Goal: Navigation & Orientation: Find specific page/section

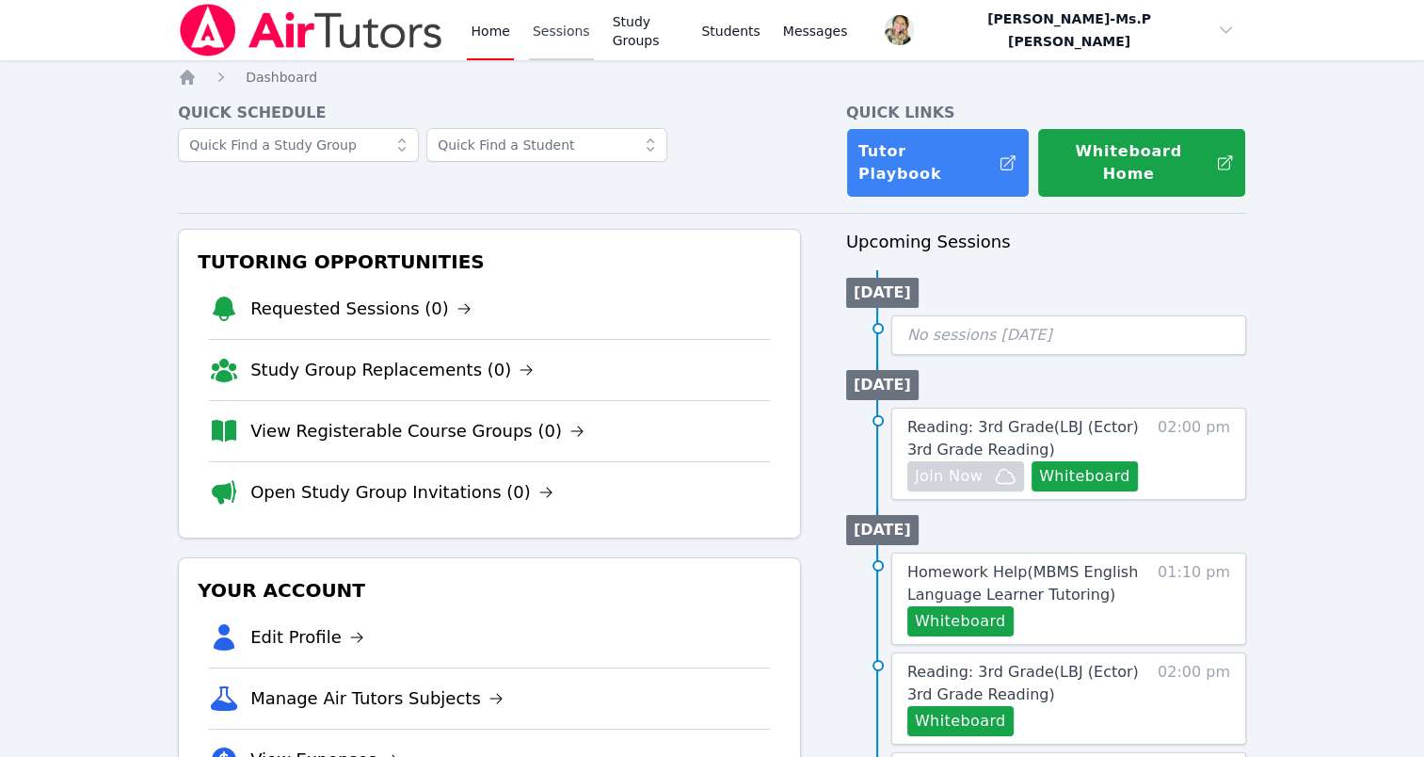
click at [566, 17] on link "Sessions" at bounding box center [561, 30] width 65 height 60
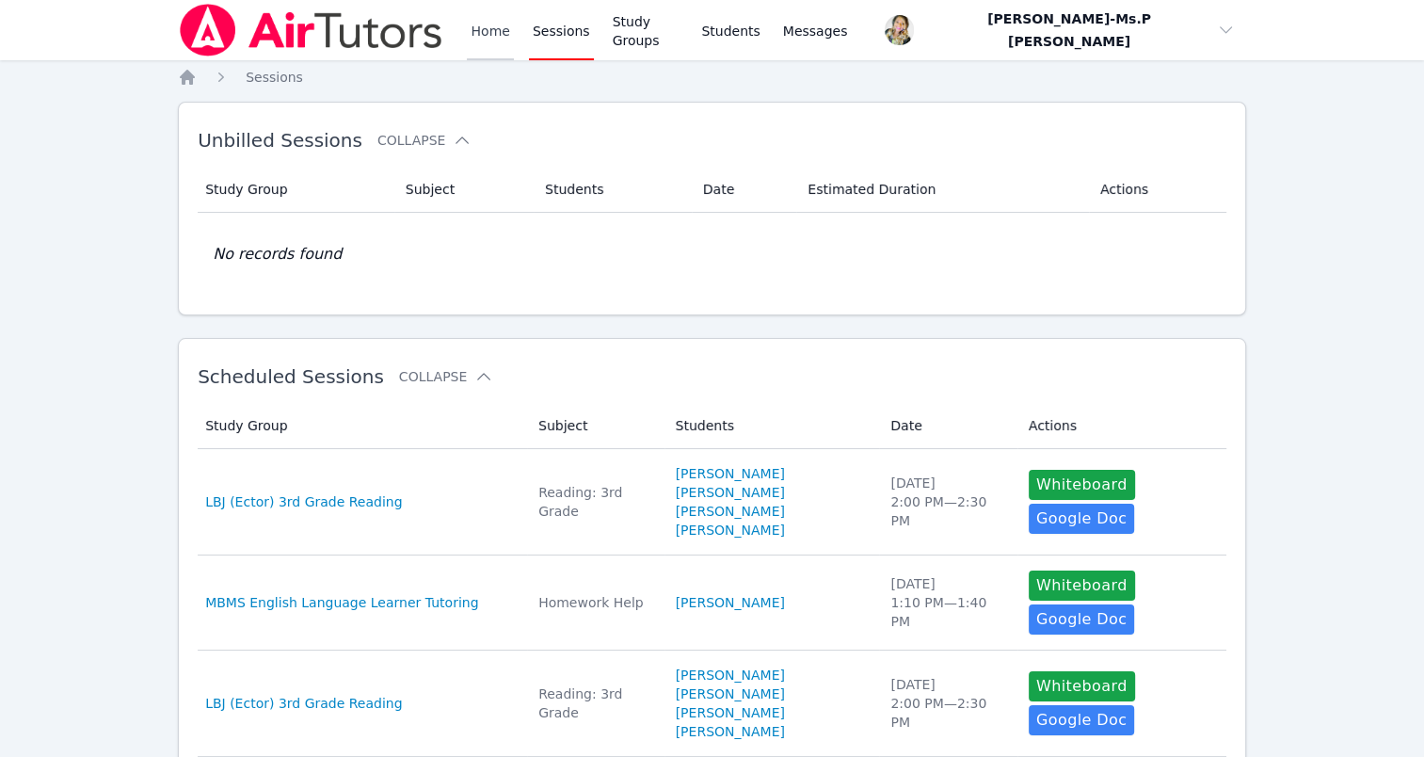
click at [486, 43] on link "Home" at bounding box center [490, 30] width 46 height 60
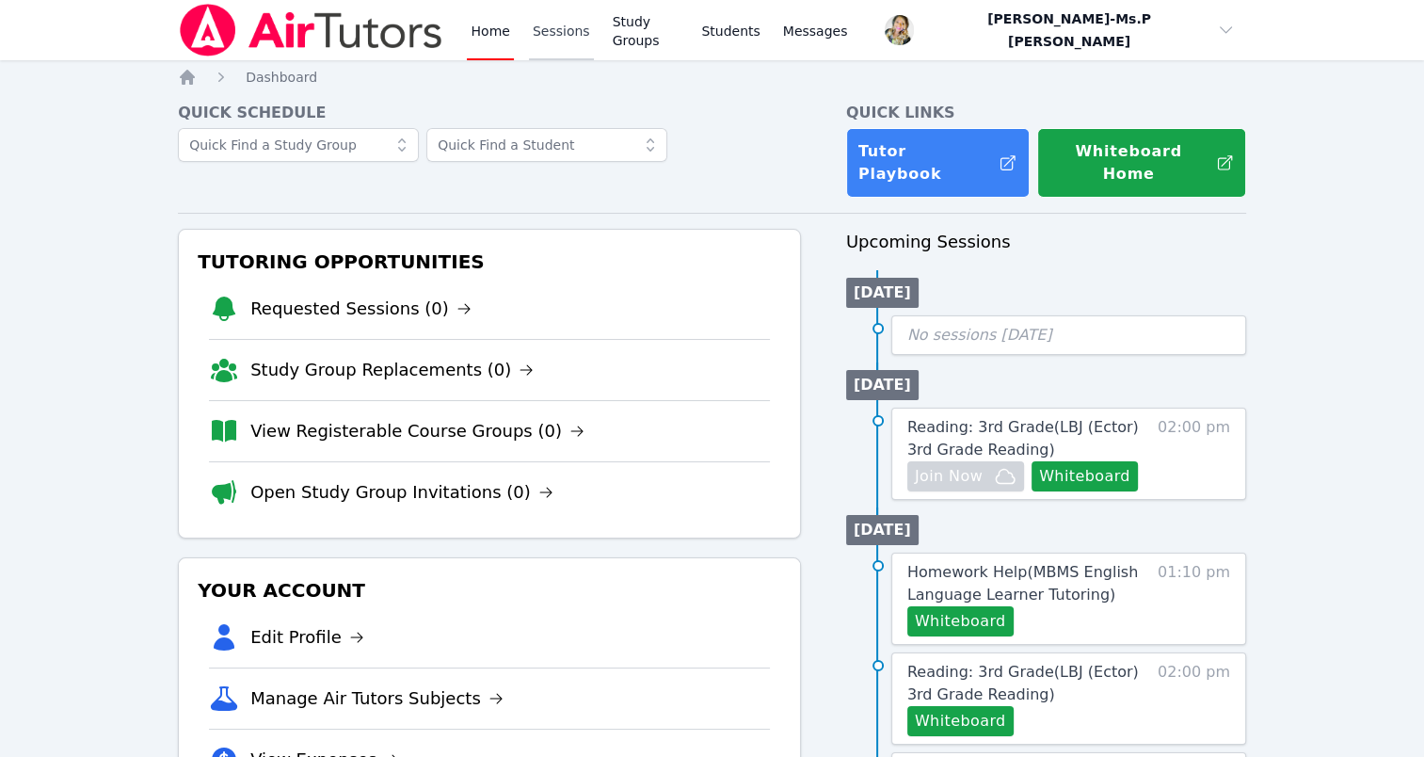
click at [582, 43] on link "Sessions" at bounding box center [561, 30] width 65 height 60
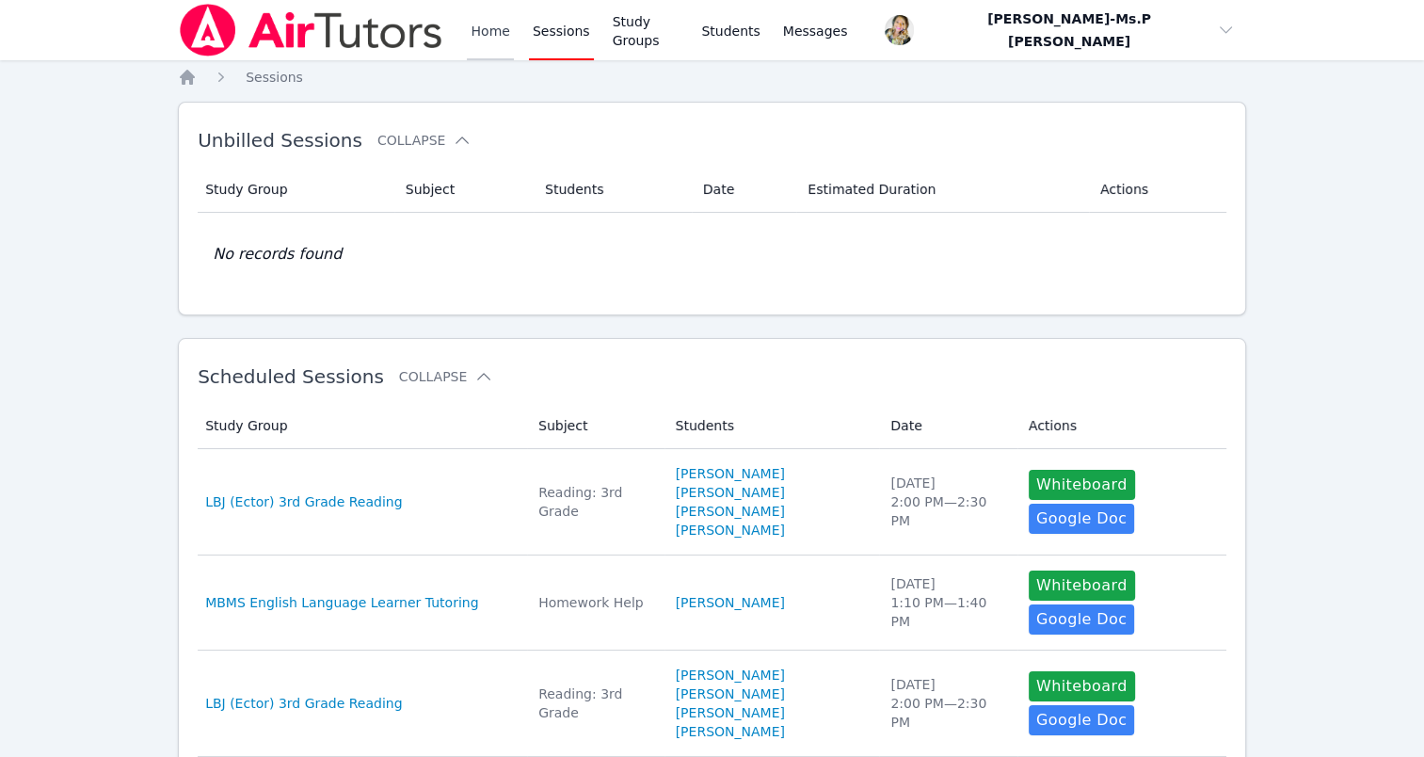
click at [474, 24] on link "Home" at bounding box center [490, 30] width 46 height 60
